Goal: Task Accomplishment & Management: Complete application form

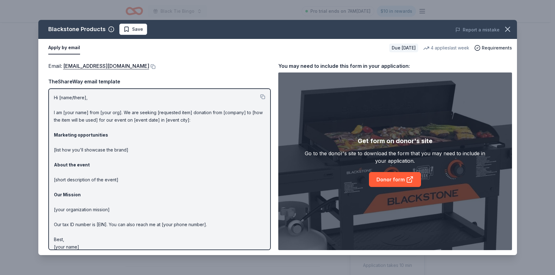
scroll to position [173, 0]
click at [88, 244] on p "Hi [name/there], I am [your name] from [your org]. We are seeking [requested it…" at bounding box center [159, 172] width 211 height 157
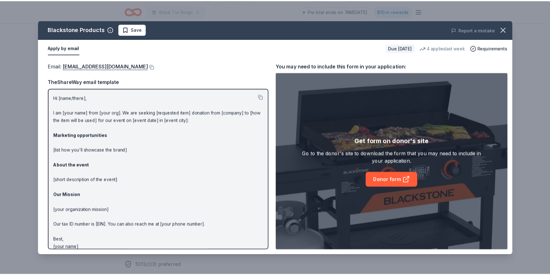
scroll to position [6, 0]
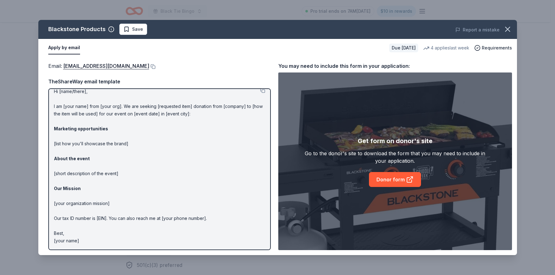
drag, startPoint x: 79, startPoint y: 245, endPoint x: 79, endPoint y: 117, distance: 128.4
click at [79, 117] on div "Hi [name/there], I am [your name] from [your org]. We are seeking [requested it…" at bounding box center [159, 169] width 222 height 162
click at [260, 92] on button at bounding box center [262, 90] width 5 height 5
click at [155, 66] on button at bounding box center [152, 66] width 6 height 5
click at [509, 27] on icon "button" at bounding box center [507, 29] width 4 height 4
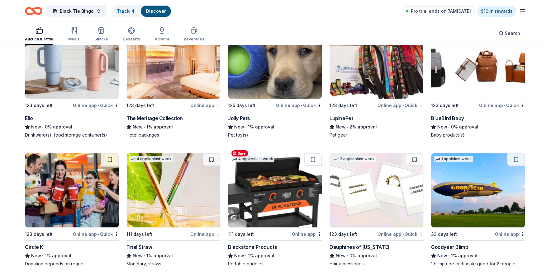
scroll to position [7791, 0]
click at [452, 244] on div "Goodyear Blimp" at bounding box center [449, 247] width 37 height 7
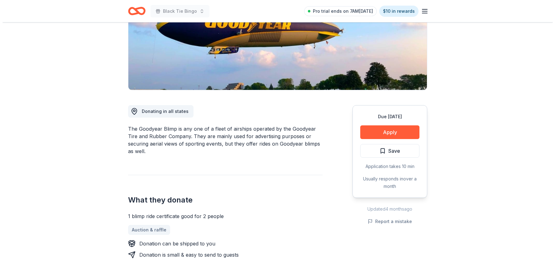
scroll to position [108, 0]
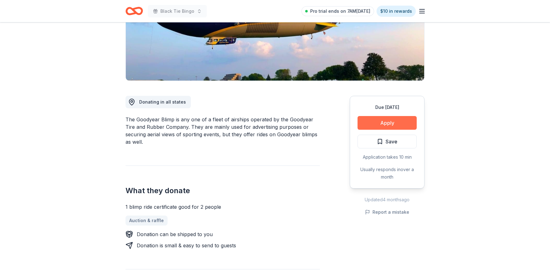
click at [385, 120] on button "Apply" at bounding box center [387, 123] width 59 height 14
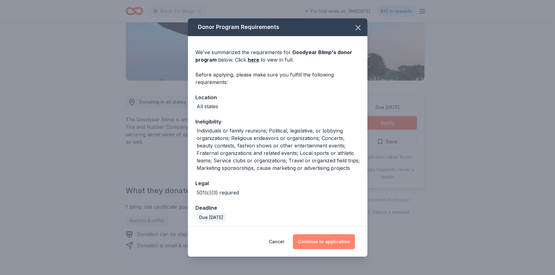
click at [328, 239] on button "Continue to application" at bounding box center [324, 242] width 62 height 15
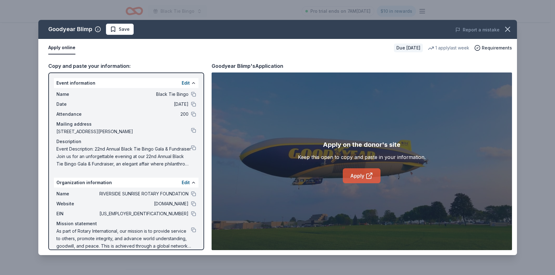
click at [356, 174] on link "Apply" at bounding box center [362, 176] width 38 height 15
click at [191, 204] on button at bounding box center [193, 204] width 5 height 5
click at [57, 231] on span "As part of Rotary International, our mission is to provide service to others, p…" at bounding box center [123, 239] width 135 height 22
click at [184, 232] on span "As part of Rotary International, our mission is to provide service to others, p…" at bounding box center [123, 239] width 135 height 22
click at [191, 230] on button at bounding box center [193, 230] width 5 height 5
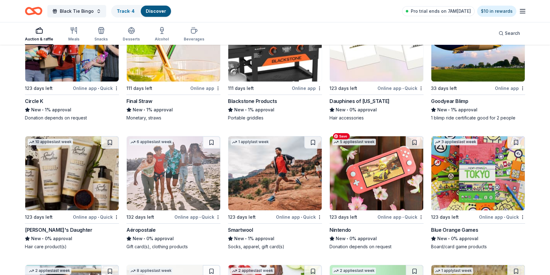
scroll to position [7939, 0]
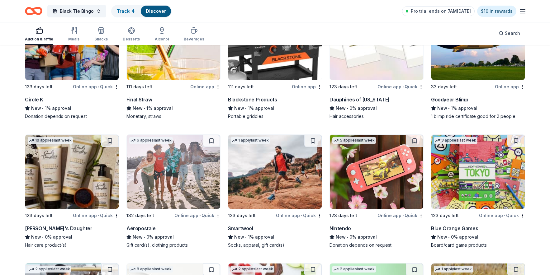
click at [456, 113] on div "1 blimp ride certificate good for 2 people" at bounding box center [478, 116] width 94 height 6
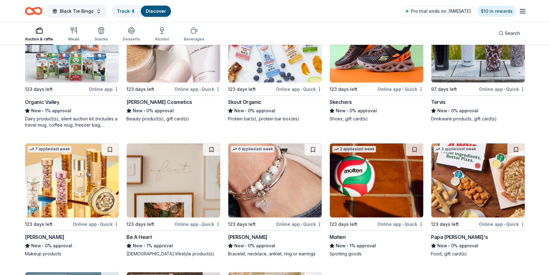
scroll to position [8205, 0]
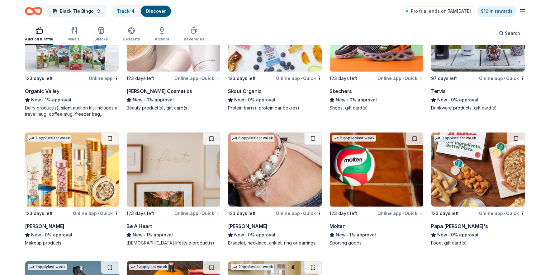
click at [450, 223] on div "Papa John's" at bounding box center [459, 226] width 57 height 7
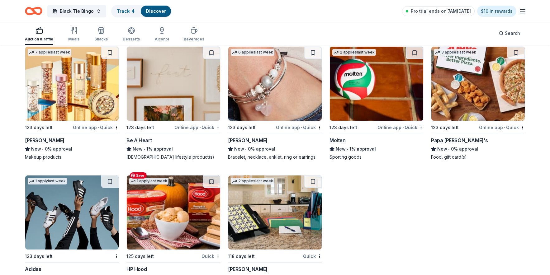
scroll to position [8282, 0]
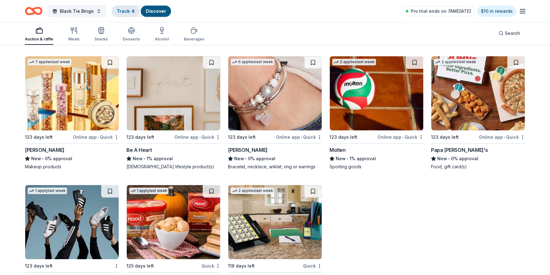
click at [117, 9] on link "Track · 4" at bounding box center [126, 10] width 18 height 5
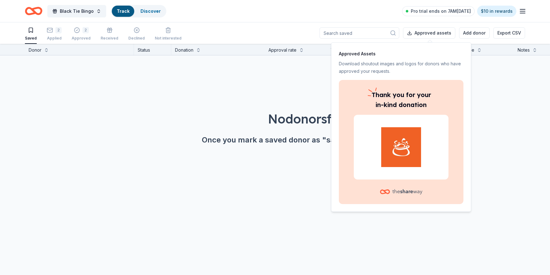
scroll to position [0, 0]
click at [76, 36] on div "Approved" at bounding box center [81, 38] width 19 height 5
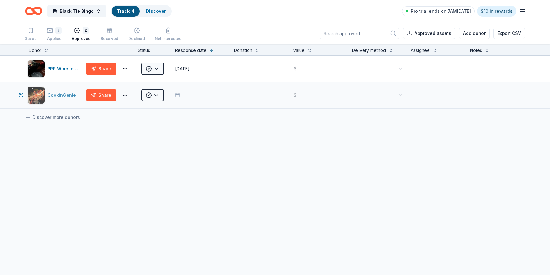
click at [58, 94] on div "CookinGenie" at bounding box center [62, 95] width 31 height 7
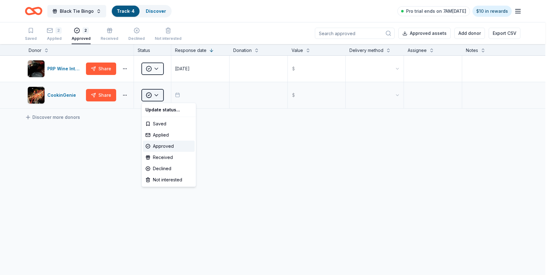
click at [157, 93] on html "Black Tie Bingo Track · 4 Discover Pro trial ends on 7AM, 10/18 $10 in rewards …" at bounding box center [275, 137] width 550 height 275
click at [176, 93] on html "Black Tie Bingo Track · 4 Discover Pro trial ends on 7AM, 10/18 $10 in rewards …" at bounding box center [277, 137] width 555 height 275
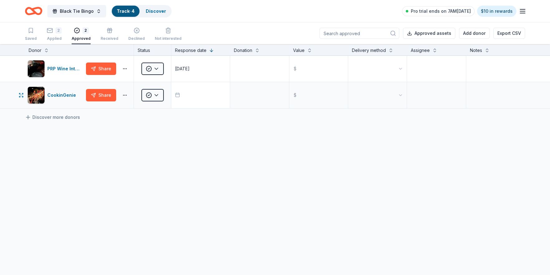
click at [176, 94] on icon "button" at bounding box center [177, 95] width 5 height 5
click at [124, 66] on button "button" at bounding box center [125, 68] width 12 height 5
click at [125, 95] on button "button" at bounding box center [125, 95] width 12 height 5
click at [117, 12] on link "Track · 4" at bounding box center [126, 10] width 18 height 5
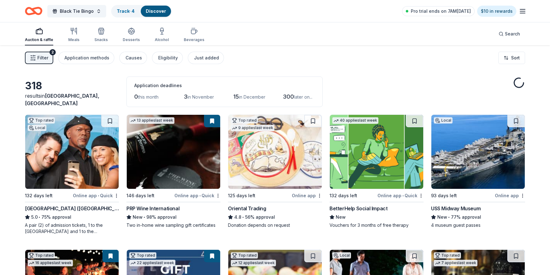
click at [152, 9] on link "Discover" at bounding box center [156, 10] width 20 height 5
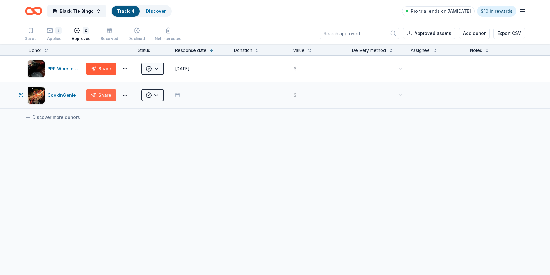
click at [105, 94] on button "Share" at bounding box center [101, 95] width 30 height 12
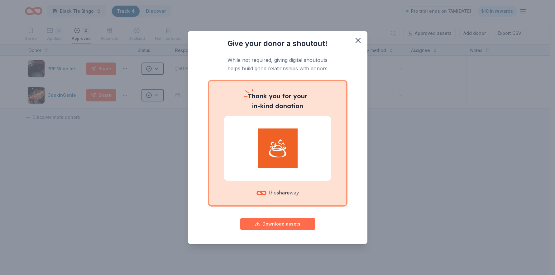
click at [292, 226] on button "Download assets" at bounding box center [277, 224] width 75 height 12
click at [357, 41] on icon "button" at bounding box center [358, 40] width 9 height 9
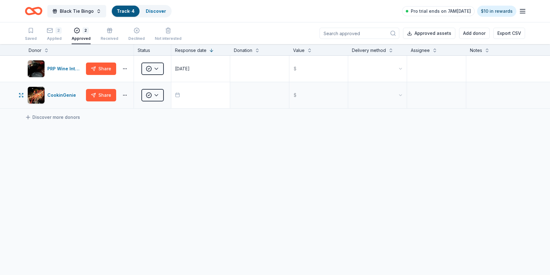
click at [178, 96] on icon "button" at bounding box center [177, 95] width 5 height 5
click at [356, 143] on div "PRP Wine International Share Approved 10/07/2025 $ CookinGenie Share Approved $…" at bounding box center [275, 141] width 550 height 170
click at [441, 35] on button "Approved assets" at bounding box center [429, 33] width 52 height 11
click at [107, 32] on icon "button" at bounding box center [110, 30] width 6 height 6
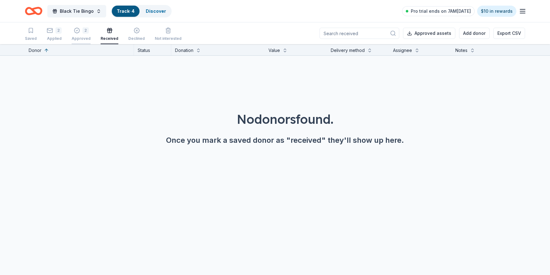
click at [84, 33] on div "2" at bounding box center [86, 30] width 6 height 6
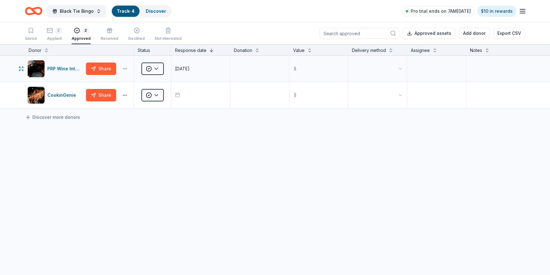
click at [122, 68] on button "button" at bounding box center [125, 68] width 12 height 5
click at [211, 51] on button at bounding box center [211, 50] width 5 height 6
click at [257, 52] on button at bounding box center [257, 50] width 5 height 6
click at [243, 51] on div "Donation" at bounding box center [243, 50] width 18 height 7
click at [122, 95] on button "button" at bounding box center [125, 95] width 12 height 5
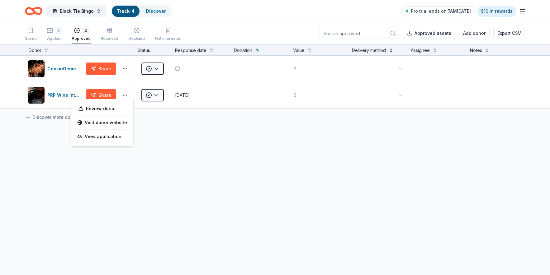
click at [392, 51] on button at bounding box center [391, 50] width 5 height 6
click at [390, 50] on button at bounding box center [391, 50] width 5 height 6
click at [486, 51] on button at bounding box center [487, 50] width 5 height 6
click at [37, 7] on icon "Home" at bounding box center [33, 11] width 17 height 15
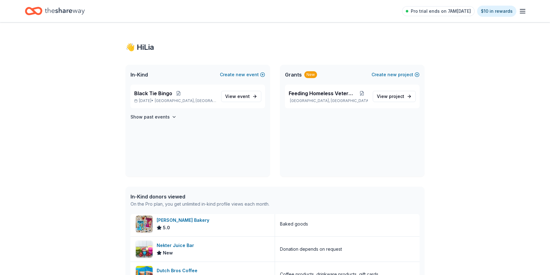
click at [522, 12] on icon "button" at bounding box center [522, 10] width 7 height 7
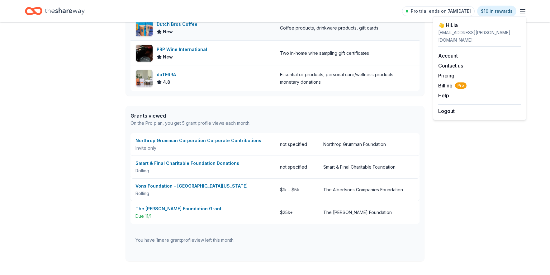
scroll to position [298, 0]
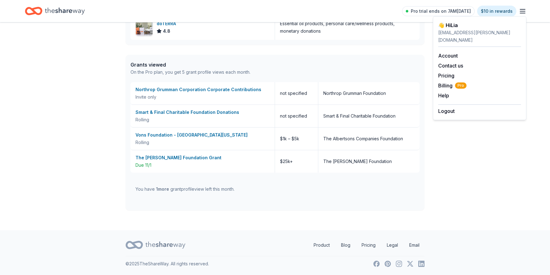
click at [33, 11] on icon "Home" at bounding box center [37, 11] width 10 height 6
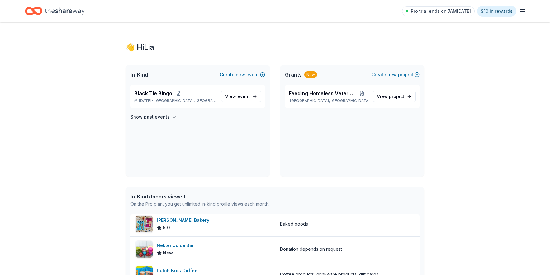
click at [33, 11] on icon "Home" at bounding box center [37, 11] width 10 height 6
click at [233, 94] on span "View event" at bounding box center [237, 96] width 25 height 7
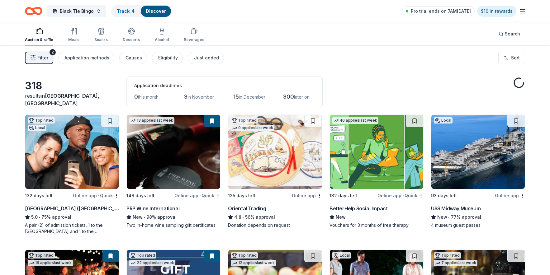
click at [35, 55] on icon "button" at bounding box center [33, 58] width 6 height 6
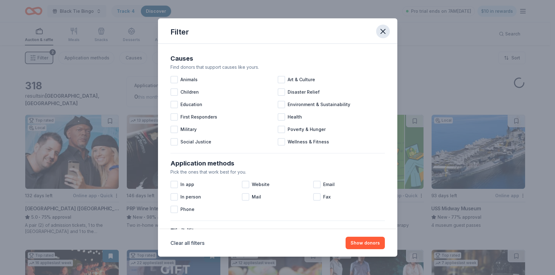
click at [381, 32] on icon "button" at bounding box center [383, 31] width 9 height 9
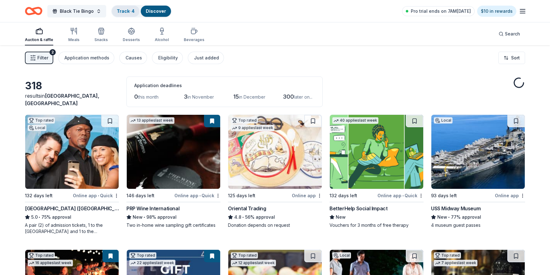
click at [122, 10] on link "Track · 4" at bounding box center [126, 10] width 18 height 5
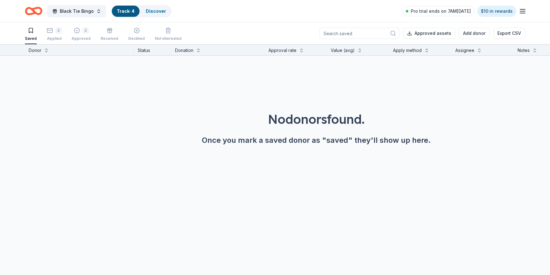
scroll to position [0, 0]
click at [76, 30] on icon "button" at bounding box center [77, 30] width 2 height 1
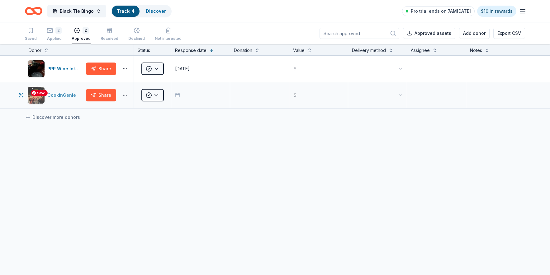
click at [37, 99] on img "button" at bounding box center [36, 95] width 17 height 17
click at [52, 65] on div "PRP Wine International" at bounding box center [65, 68] width 36 height 7
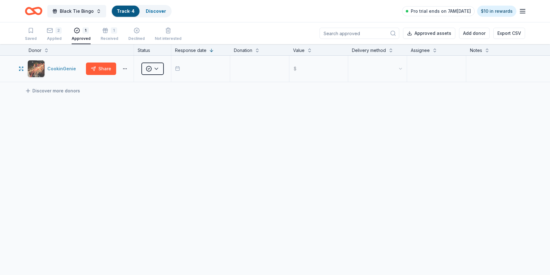
click at [63, 70] on div "CookinGenie" at bounding box center [62, 68] width 31 height 7
click at [62, 10] on span "Black Tie Bingo" at bounding box center [77, 10] width 34 height 7
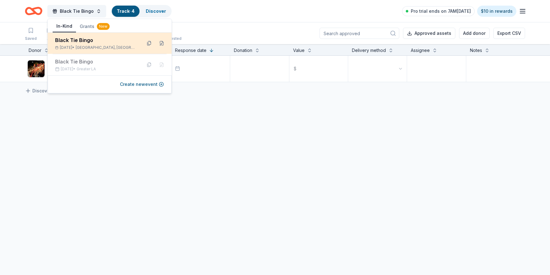
click at [65, 39] on div "Black Tie Bingo" at bounding box center [96, 39] width 82 height 7
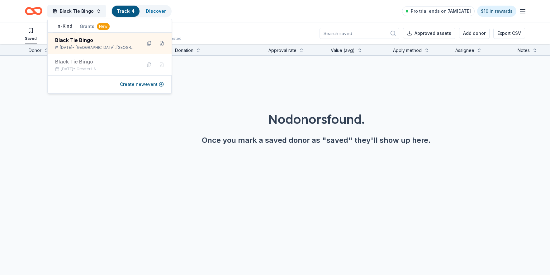
click at [30, 13] on icon "Home" at bounding box center [33, 11] width 17 height 15
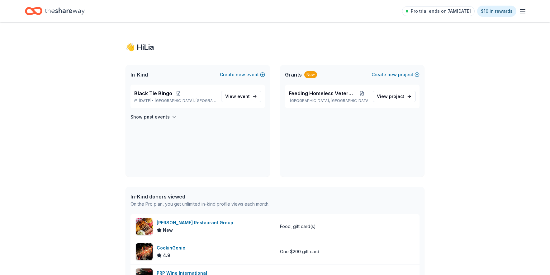
click at [36, 10] on icon "Home" at bounding box center [33, 11] width 17 height 15
click at [148, 96] on span "Black Tie Bingo" at bounding box center [153, 93] width 38 height 7
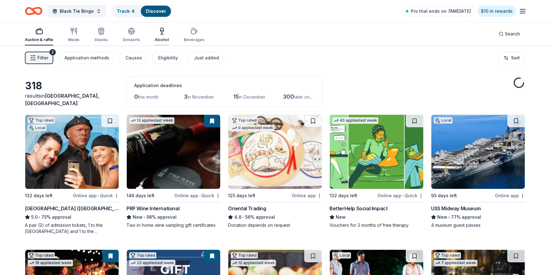
click at [160, 30] on icon "button" at bounding box center [161, 30] width 7 height 7
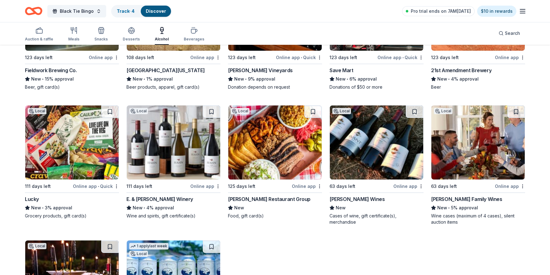
scroll to position [765, 0]
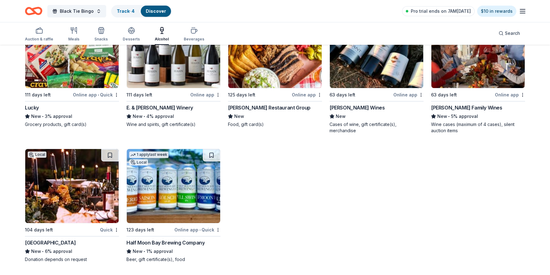
click at [51, 242] on div "South Coast Winery Resort & Spa" at bounding box center [50, 242] width 51 height 7
click at [39, 244] on div "South Coast Winery Resort & Spa" at bounding box center [50, 242] width 51 height 7
click at [61, 243] on div "South Coast Winery Resort & Spa" at bounding box center [50, 242] width 51 height 7
click at [132, 35] on div "Desserts" at bounding box center [131, 34] width 17 height 15
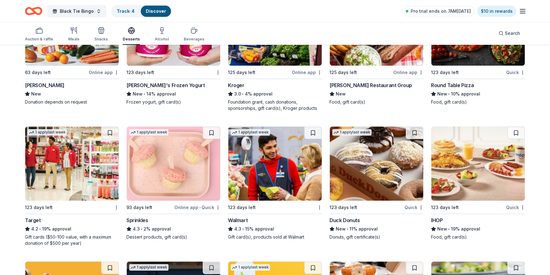
scroll to position [533, 0]
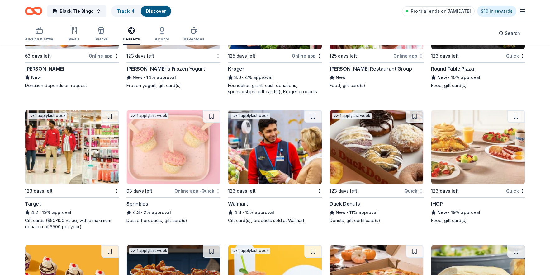
click at [355, 202] on div "Duck Donuts" at bounding box center [345, 203] width 31 height 7
click at [441, 204] on div "IHOP" at bounding box center [437, 203] width 12 height 7
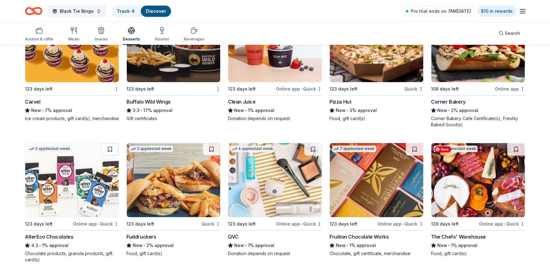
scroll to position [771, 0]
click at [366, 239] on div "Fruition Chocolate Works" at bounding box center [359, 236] width 59 height 7
click at [443, 235] on div "The Chefs' Warehouse" at bounding box center [458, 236] width 55 height 7
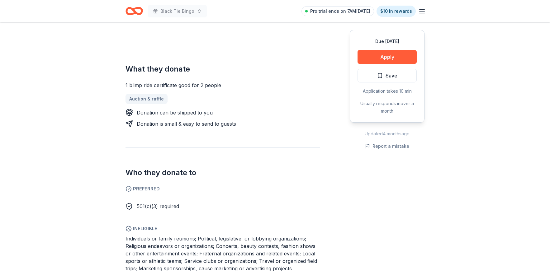
scroll to position [431, 0]
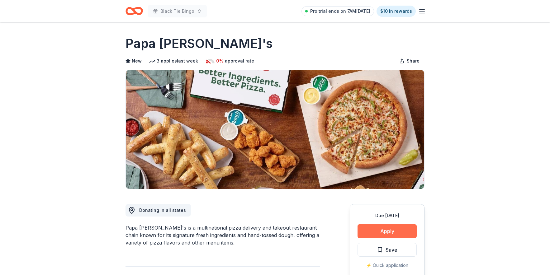
click at [391, 234] on button "Apply" at bounding box center [387, 232] width 59 height 14
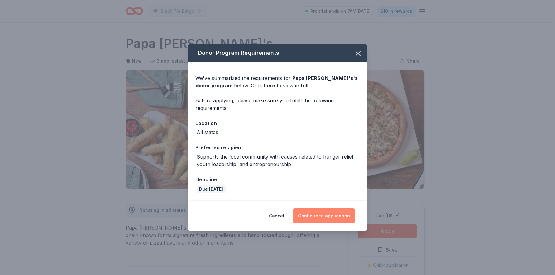
click at [316, 218] on button "Continue to application" at bounding box center [324, 216] width 62 height 15
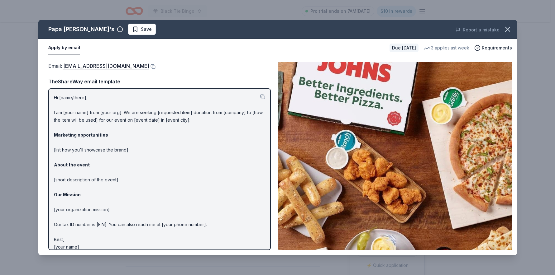
scroll to position [6, 0]
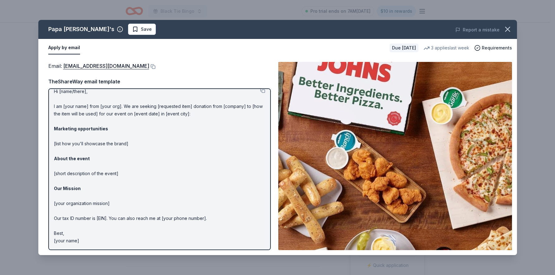
drag, startPoint x: 87, startPoint y: 243, endPoint x: 57, endPoint y: 122, distance: 125.4
click at [57, 122] on p "Hi [name/there], I am [your name] from [your org]. We are seeking [requested it…" at bounding box center [159, 166] width 211 height 157
click at [260, 91] on button at bounding box center [262, 90] width 5 height 5
click at [108, 67] on link "foundation@papajohns.com" at bounding box center [106, 66] width 86 height 8
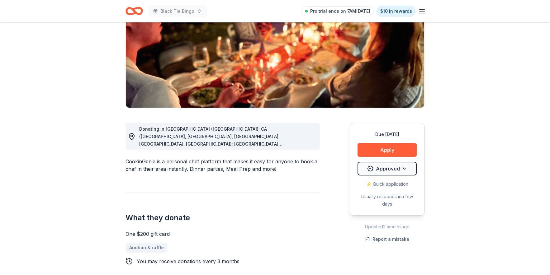
scroll to position [84, 0]
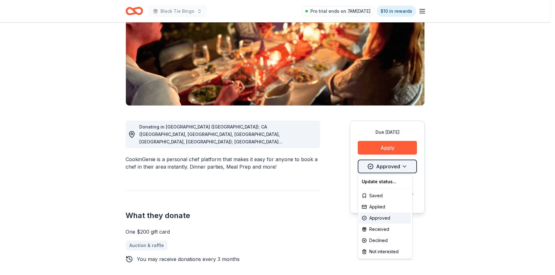
click at [381, 170] on html "Black Tie Bingo Pro trial ends on 7AM, 10/18 $10 in rewards Due in 146 days Sha…" at bounding box center [277, 53] width 555 height 275
click at [408, 166] on html "Black Tie Bingo Pro trial ends on 7AM, 10/18 $10 in rewards Due in 146 days Sha…" at bounding box center [277, 53] width 555 height 275
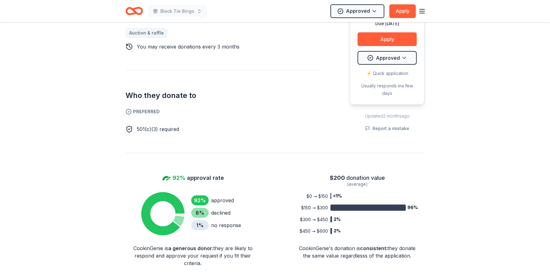
scroll to position [219, 0]
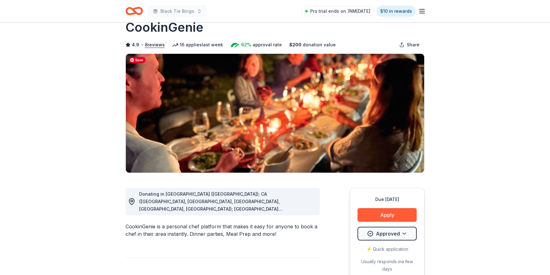
scroll to position [17, 0]
click at [138, 12] on icon "Home" at bounding box center [134, 11] width 17 height 15
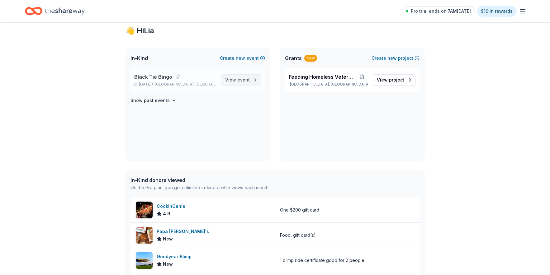
click at [239, 80] on span "event" at bounding box center [243, 79] width 12 height 5
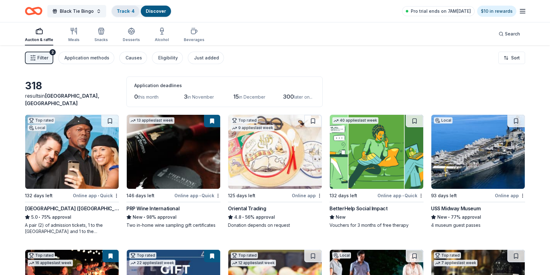
click at [117, 9] on link "Track · 4" at bounding box center [126, 10] width 18 height 5
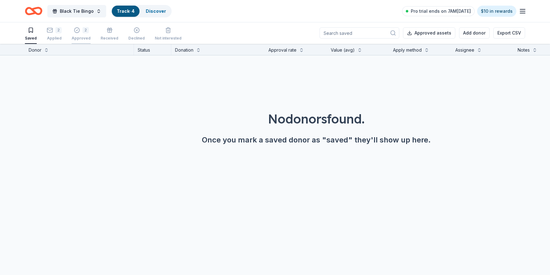
click at [77, 38] on div "Approved" at bounding box center [81, 38] width 19 height 5
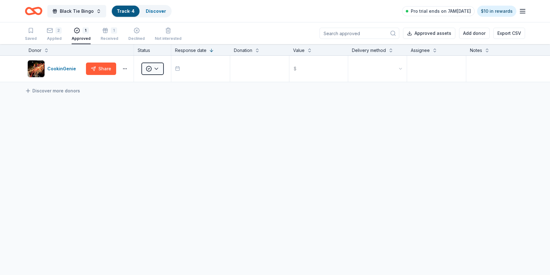
click at [74, 29] on icon "button" at bounding box center [77, 30] width 6 height 6
click at [74, 38] on div "Approved" at bounding box center [81, 38] width 19 height 5
click at [46, 91] on link "Discover more donors" at bounding box center [52, 90] width 55 height 7
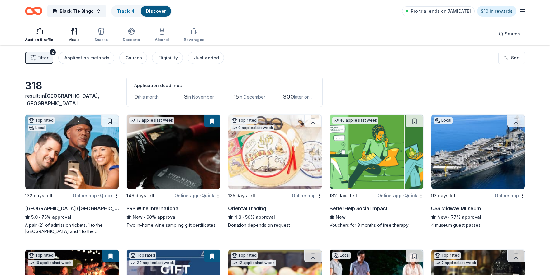
click at [73, 32] on icon "button" at bounding box center [73, 30] width 7 height 7
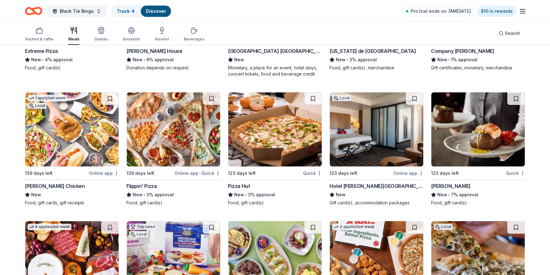
scroll to position [1466, 0]
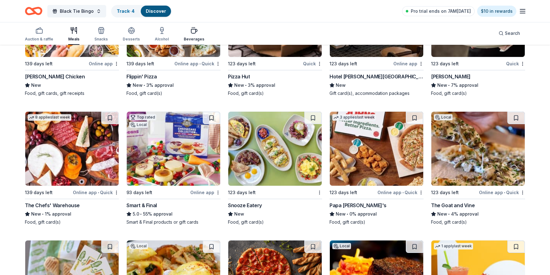
click at [193, 33] on icon "button" at bounding box center [193, 30] width 7 height 7
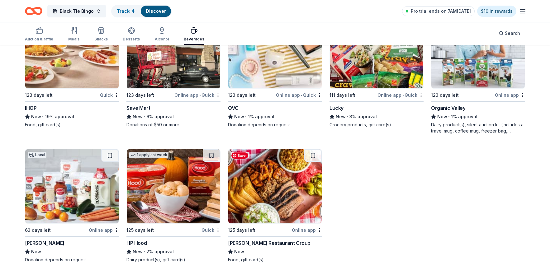
scroll to position [636, 0]
click at [253, 242] on div "Cohn Restaurant Group" at bounding box center [269, 242] width 83 height 7
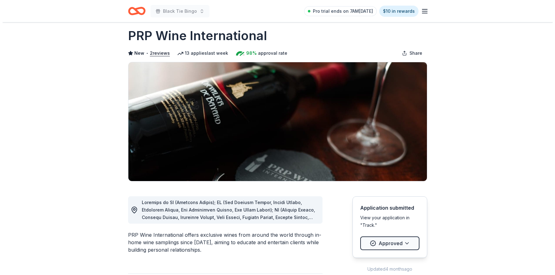
scroll to position [17, 0]
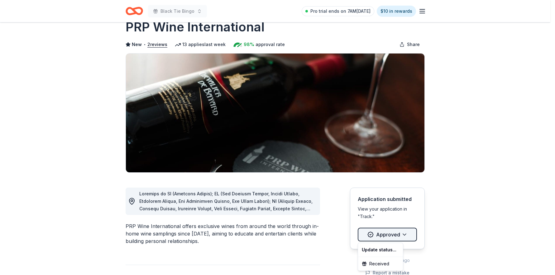
click at [408, 234] on html "Black Tie Bingo Pro trial ends on 7AM[DATE] $10 in rewards Due [DATE] Share PRP…" at bounding box center [277, 120] width 555 height 275
click at [375, 264] on div "Received" at bounding box center [380, 264] width 42 height 11
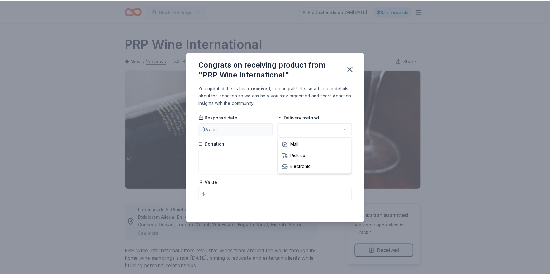
scroll to position [0, 0]
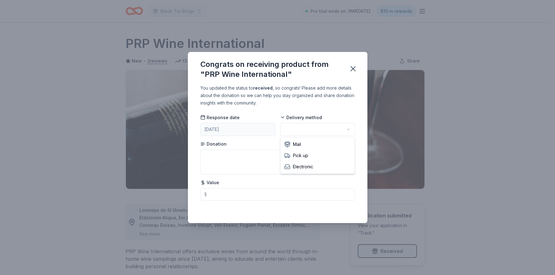
click at [347, 129] on html "Black Tie Bingo Pro trial ends on 7AM[DATE] $10 in rewards Due [DATE] Share PRP…" at bounding box center [277, 137] width 555 height 275
click at [215, 157] on textarea at bounding box center [277, 162] width 155 height 25
paste textarea "Bearer is entitled to a Private In-Home Wine Sampling Experience Up to 12 Peopl…"
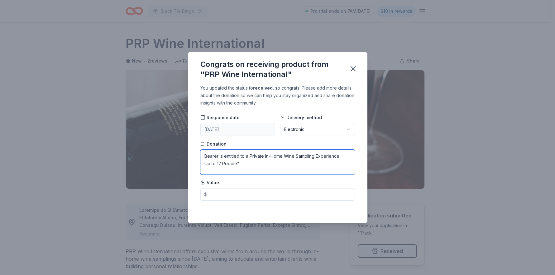
drag, startPoint x: 248, startPoint y: 157, endPoint x: 199, endPoint y: 154, distance: 49.0
click at [199, 154] on div "You updated the status to received , so congrats! Please add more details about…" at bounding box center [277, 153] width 179 height 139
type textarea "2 certificates for Private In-Home Wine Sampling Experience Up to 12 People*"
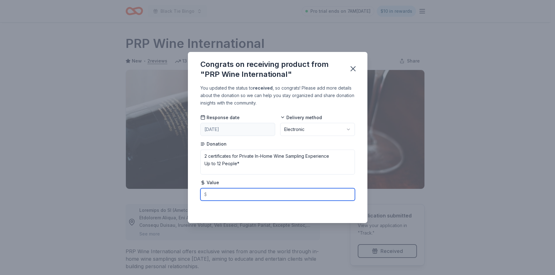
click at [212, 197] on input "text" at bounding box center [277, 195] width 155 height 12
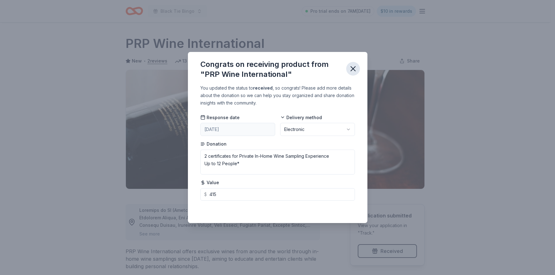
type input "415.00"
click at [350, 69] on icon "button" at bounding box center [353, 69] width 9 height 9
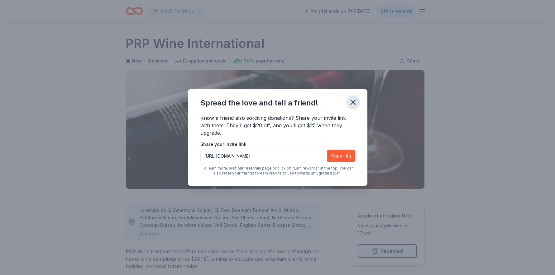
click at [351, 103] on icon "button" at bounding box center [353, 102] width 9 height 9
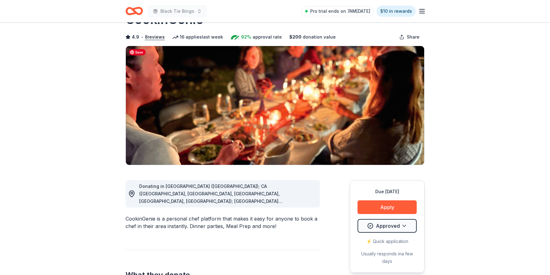
scroll to position [88, 0]
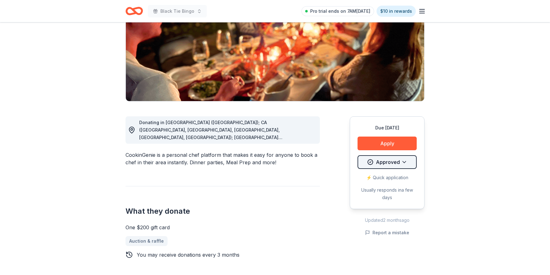
click at [407, 165] on html "Black Tie Bingo Pro trial ends on 7AM[DATE] $10 in rewards Due [DATE] Share Coo…" at bounding box center [275, 49] width 550 height 275
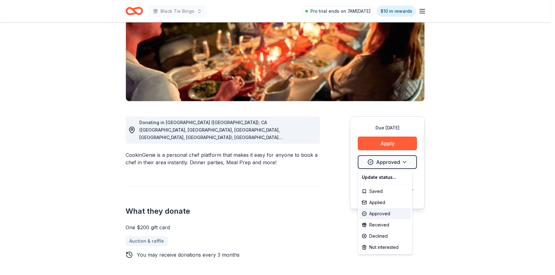
click at [465, 150] on html "Black Tie Bingo Pro trial ends on 7AM[DATE] $10 in rewards Due [DATE] Share Coo…" at bounding box center [277, 49] width 555 height 275
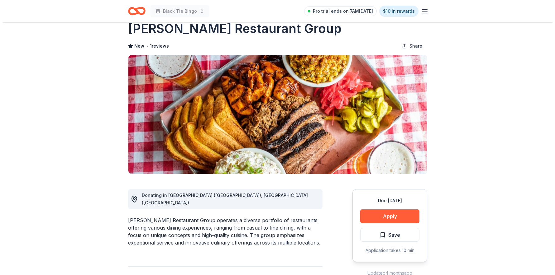
scroll to position [15, 0]
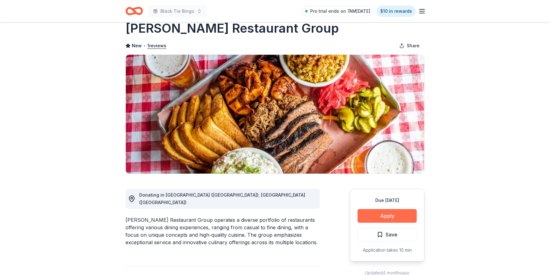
click at [369, 218] on button "Apply" at bounding box center [387, 216] width 59 height 14
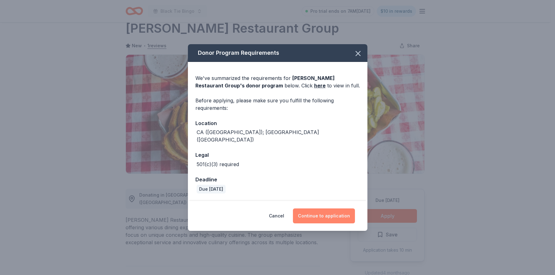
click at [328, 212] on button "Continue to application" at bounding box center [324, 216] width 62 height 15
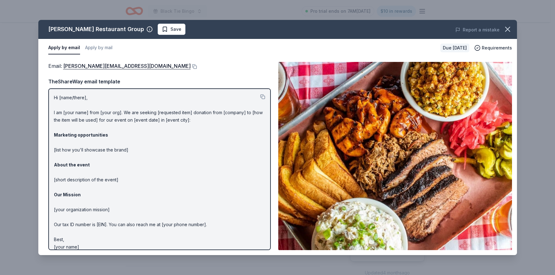
drag, startPoint x: 85, startPoint y: 247, endPoint x: 59, endPoint y: 173, distance: 78.4
click at [61, 184] on p "Hi [name/there], I am [your name] from [your org]. We are seeking [requested it…" at bounding box center [159, 172] width 211 height 157
click at [260, 97] on button at bounding box center [262, 96] width 5 height 5
click at [78, 65] on link "lesley@dinecrg.com" at bounding box center [126, 66] width 127 height 8
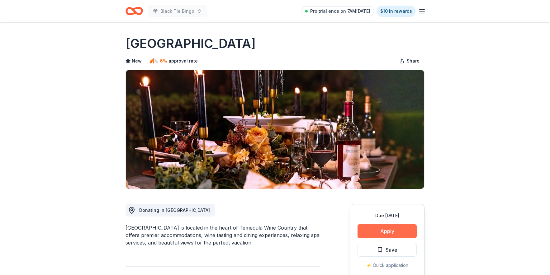
click at [385, 232] on button "Apply" at bounding box center [387, 232] width 59 height 14
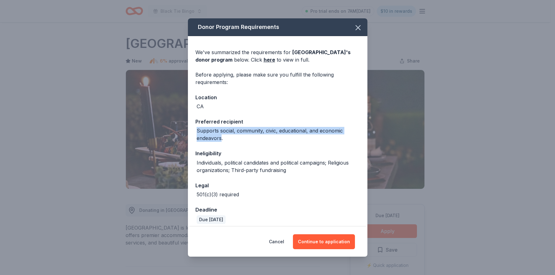
drag, startPoint x: 222, startPoint y: 140, endPoint x: 193, endPoint y: 132, distance: 29.9
click at [193, 132] on div "We've summarized the requirements for South Coast Winery Resort & Spa 's donor …" at bounding box center [277, 134] width 179 height 196
copy div "Supports social, community, civic, educational, and economic endeavors"
click at [317, 242] on button "Continue to application" at bounding box center [324, 242] width 62 height 15
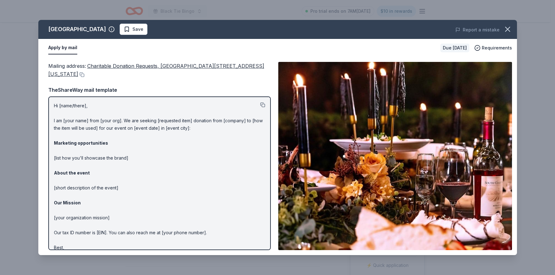
click at [260, 104] on button at bounding box center [262, 105] width 5 height 5
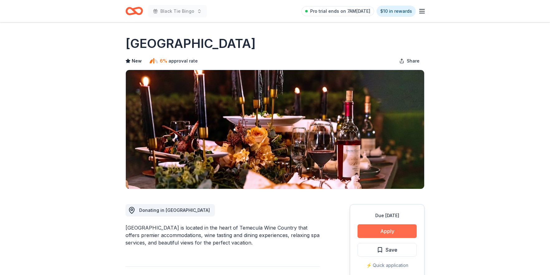
click at [379, 228] on button "Apply" at bounding box center [387, 232] width 59 height 14
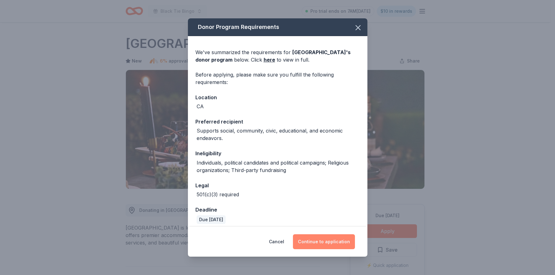
click at [314, 238] on button "Continue to application" at bounding box center [324, 242] width 62 height 15
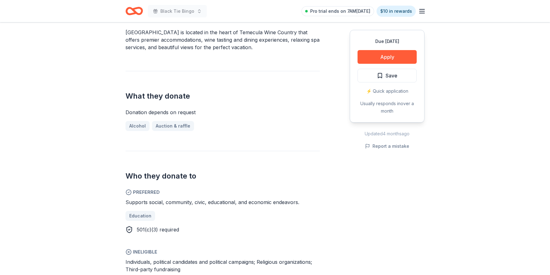
scroll to position [196, 0]
drag, startPoint x: 127, startPoint y: 203, endPoint x: 213, endPoint y: 199, distance: 86.1
click at [213, 199] on span "Supports social, community, civic, educational, and economic endeavors." at bounding box center [213, 202] width 174 height 6
click at [296, 203] on span "Supports social, community, civic, educational, and economic endeavors." at bounding box center [213, 202] width 174 height 6
click at [297, 203] on span "Supports social, community, civic, educational, and economic endeavors." at bounding box center [213, 202] width 174 height 6
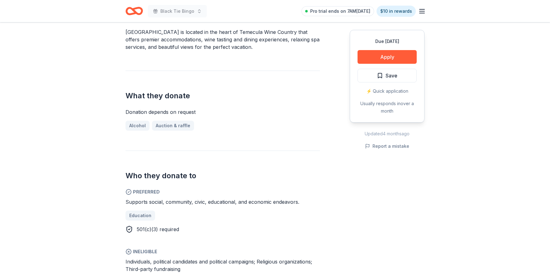
drag, startPoint x: 297, startPoint y: 203, endPoint x: 172, endPoint y: 206, distance: 125.0
click at [191, 205] on span "Supports social, community, civic, educational, and economic endeavors." at bounding box center [213, 202] width 174 height 6
drag, startPoint x: 140, startPoint y: 202, endPoint x: 127, endPoint y: 203, distance: 12.8
click at [127, 203] on span "Supports social, community, civic, educational, and economic endeavors." at bounding box center [213, 202] width 174 height 6
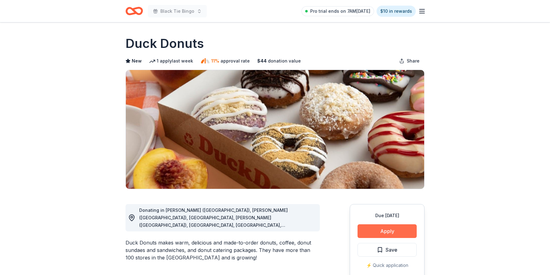
click at [396, 234] on button "Apply" at bounding box center [387, 232] width 59 height 14
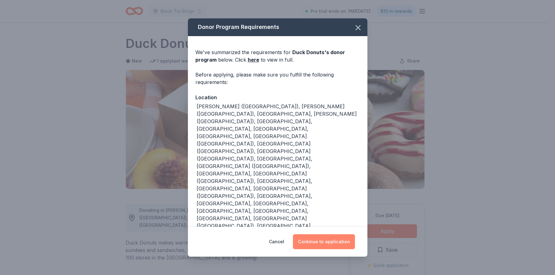
click at [333, 235] on button "Continue to application" at bounding box center [324, 242] width 62 height 15
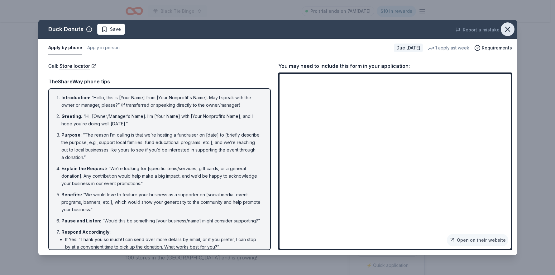
click at [507, 28] on icon "button" at bounding box center [507, 29] width 9 height 9
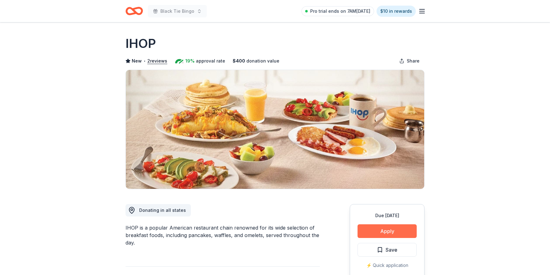
click at [402, 232] on button "Apply" at bounding box center [387, 232] width 59 height 14
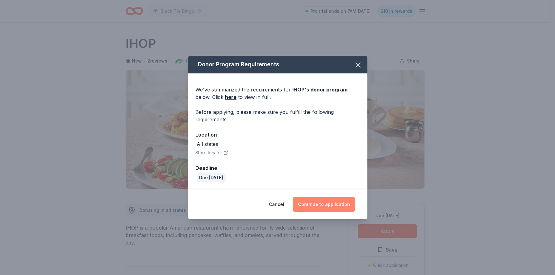
click at [332, 204] on button "Continue to application" at bounding box center [324, 204] width 62 height 15
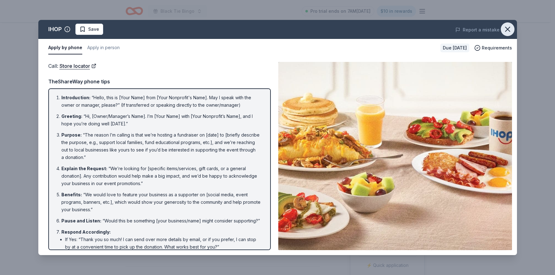
click at [504, 29] on icon "button" at bounding box center [507, 29] width 9 height 9
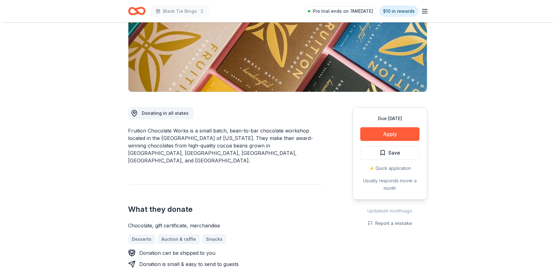
scroll to position [106, 0]
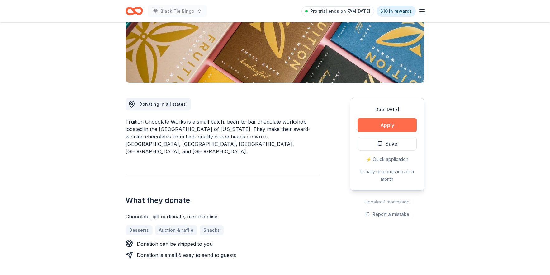
click at [377, 122] on button "Apply" at bounding box center [387, 125] width 59 height 14
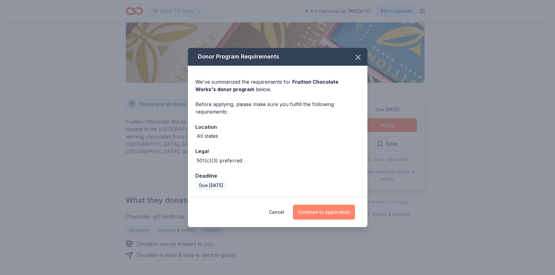
click at [321, 210] on button "Continue to application" at bounding box center [324, 212] width 62 height 15
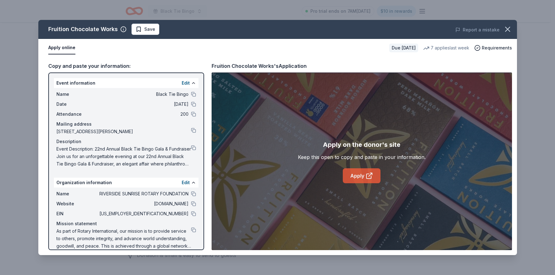
click at [353, 180] on link "Apply" at bounding box center [362, 176] width 38 height 15
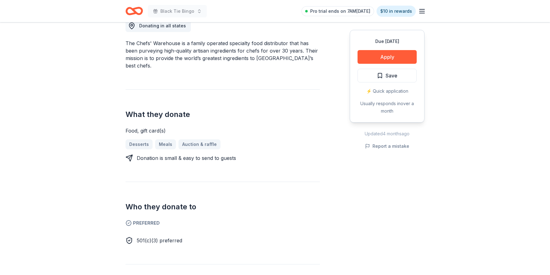
scroll to position [186, 0]
